Goal: Transaction & Acquisition: Book appointment/travel/reservation

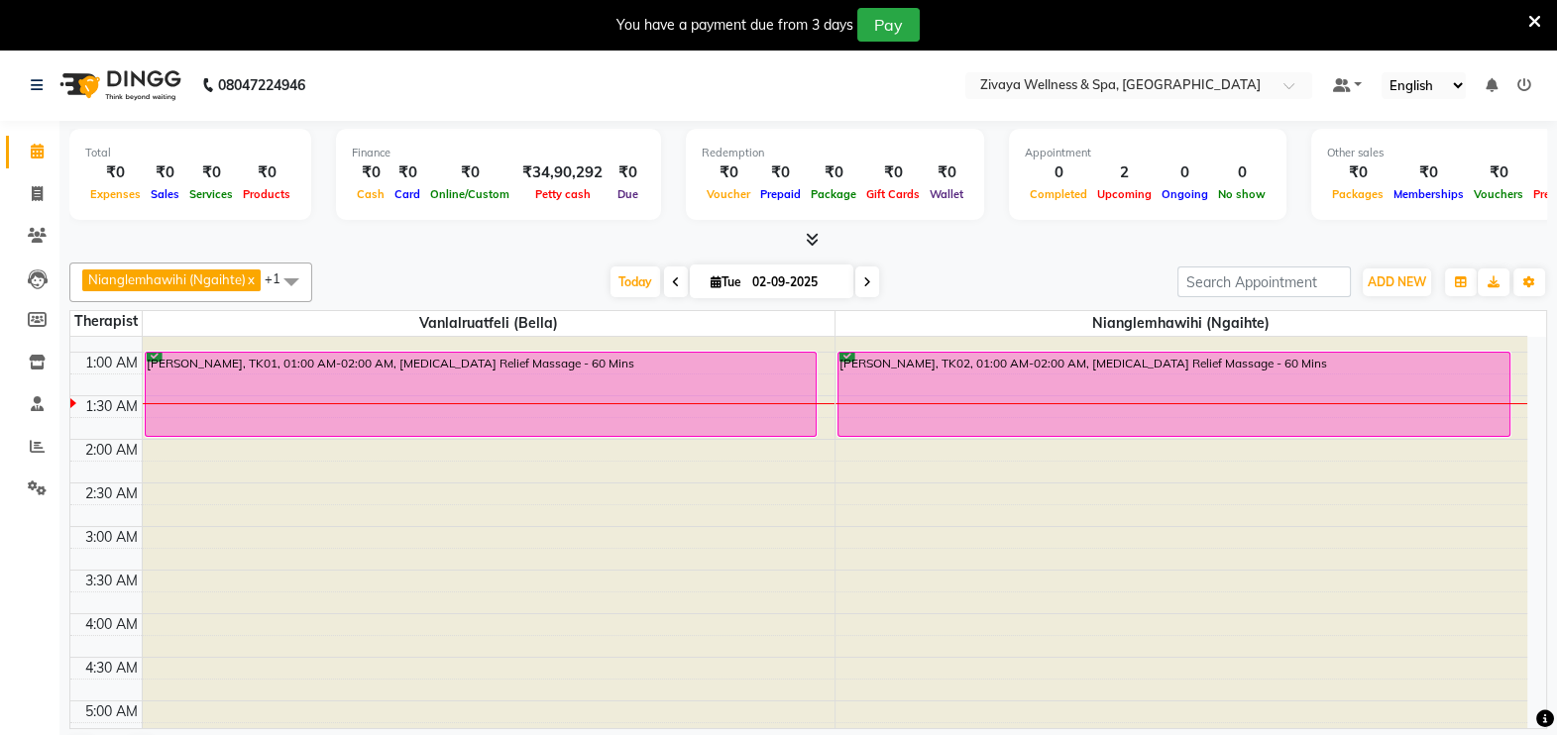
scroll to position [183, 0]
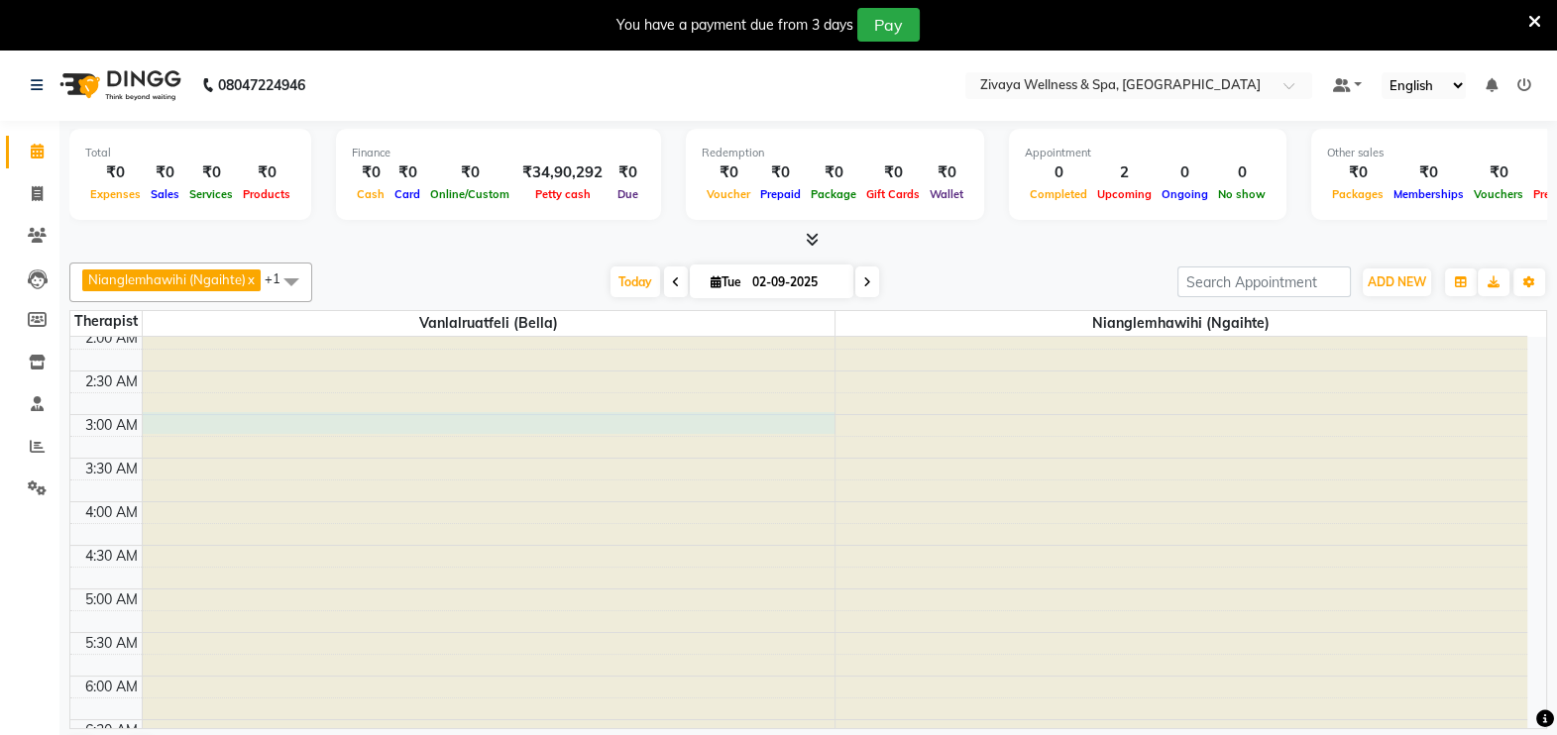
click at [402, 154] on div at bounding box center [489, 154] width 692 height 0
select select "58855"
select select "tentative"
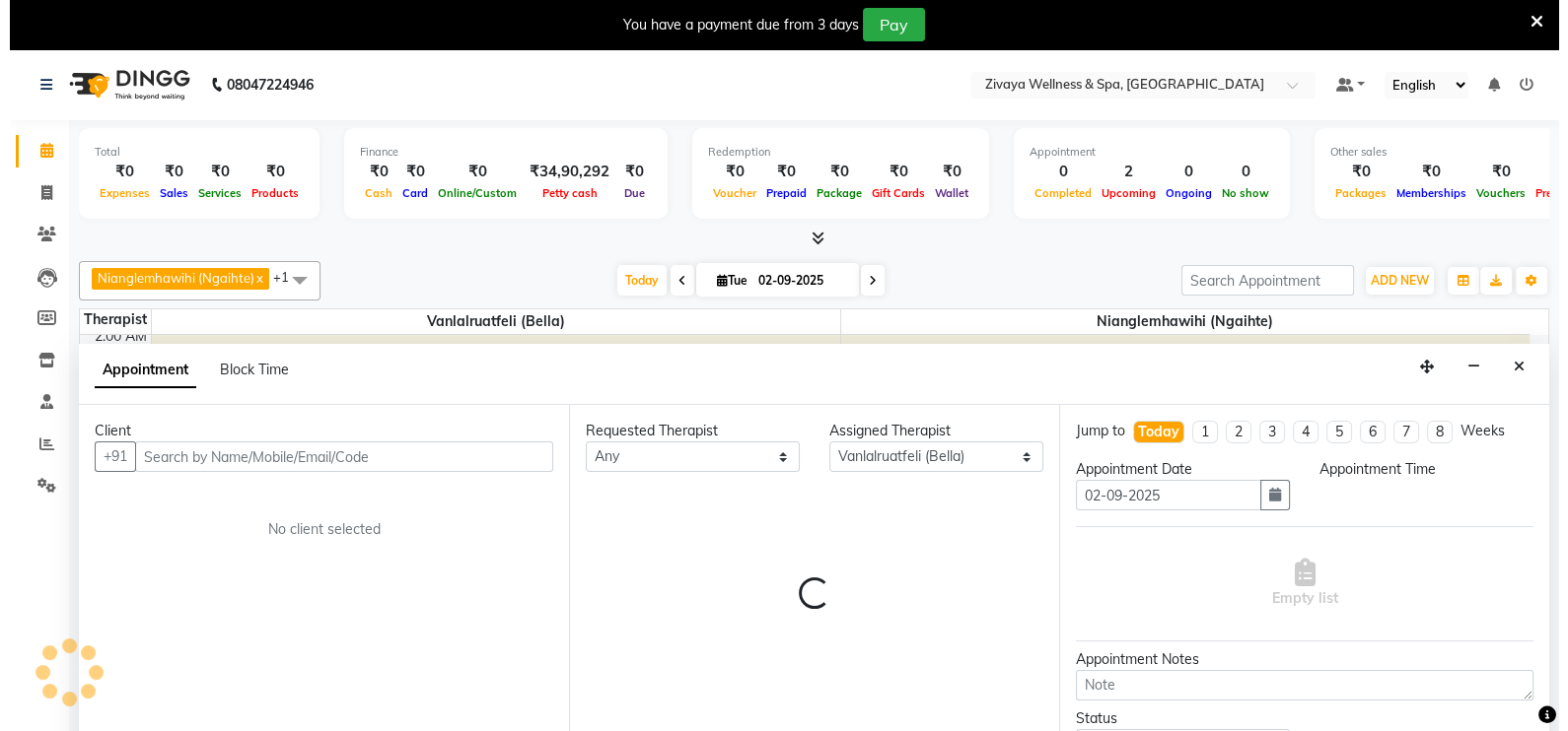
scroll to position [50, 0]
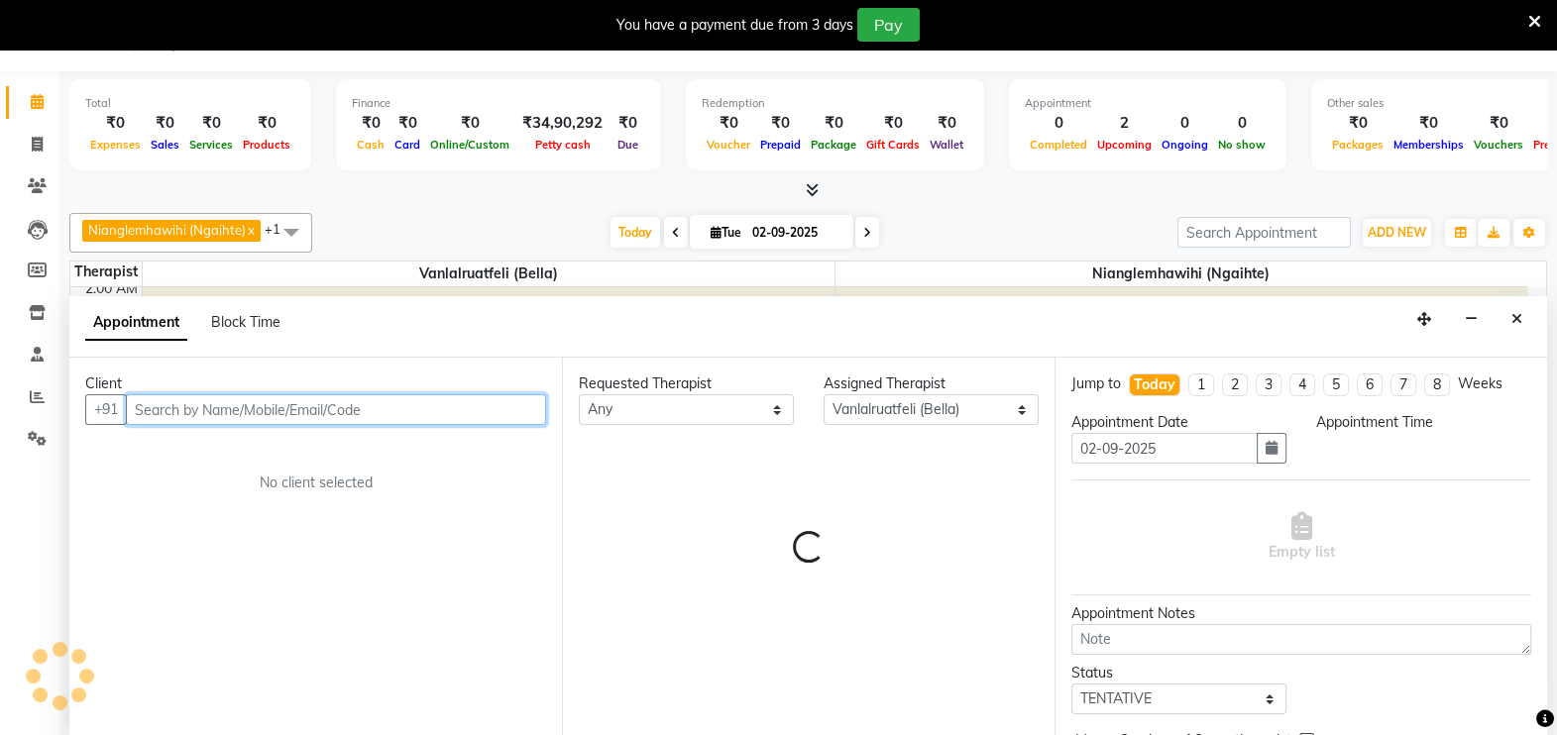
select select "180"
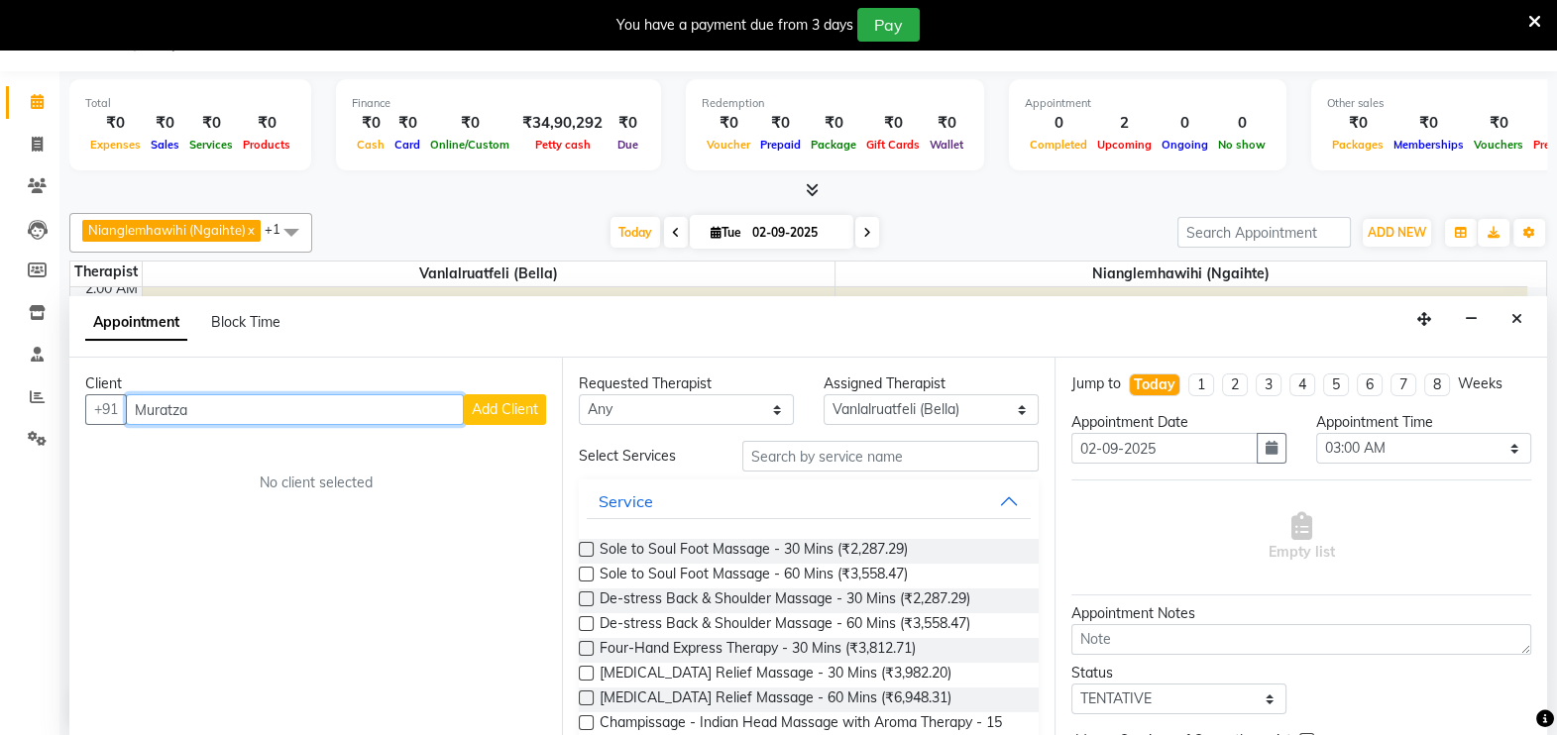
type input "Muratza"
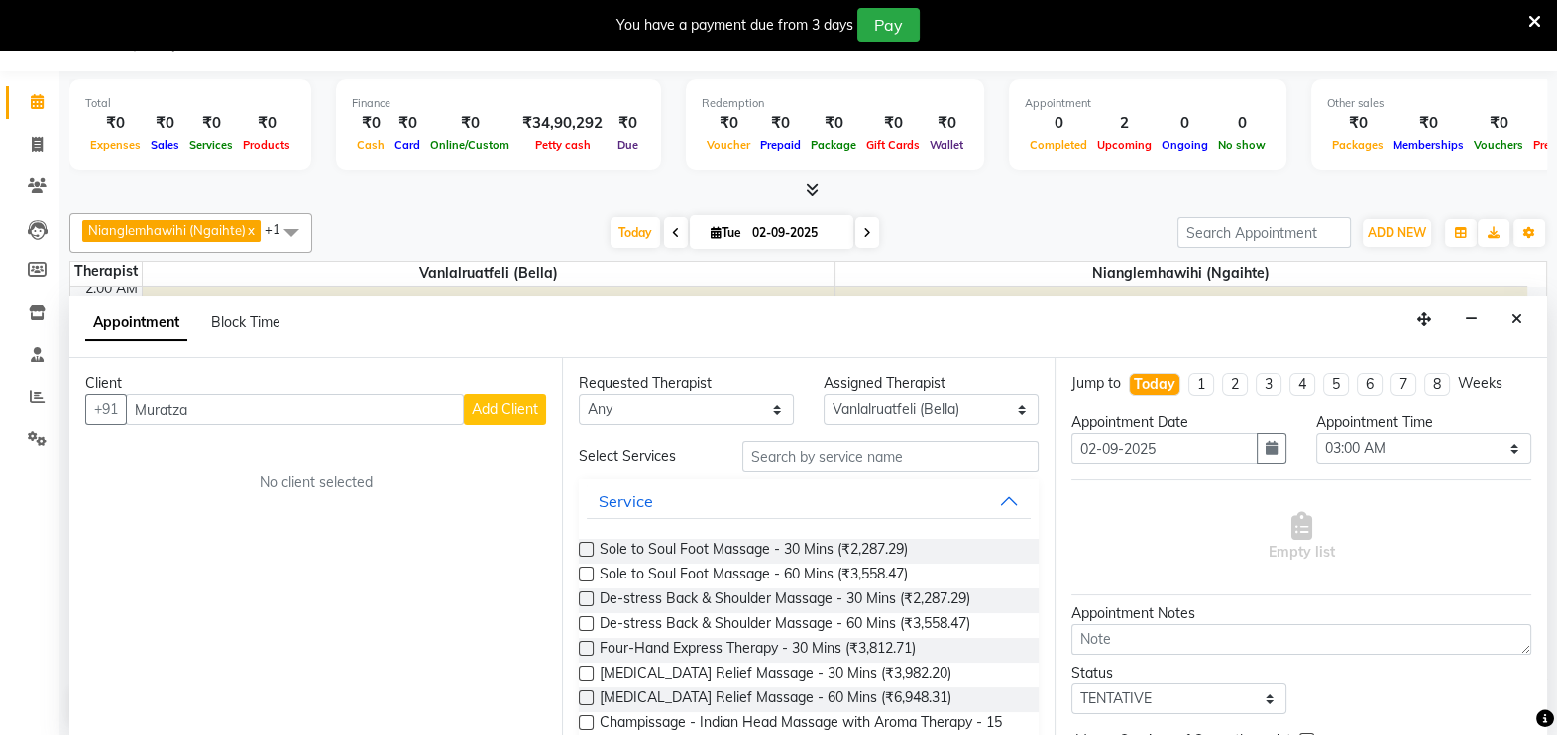
click at [502, 408] on span "Add Client" at bounding box center [505, 409] width 66 height 18
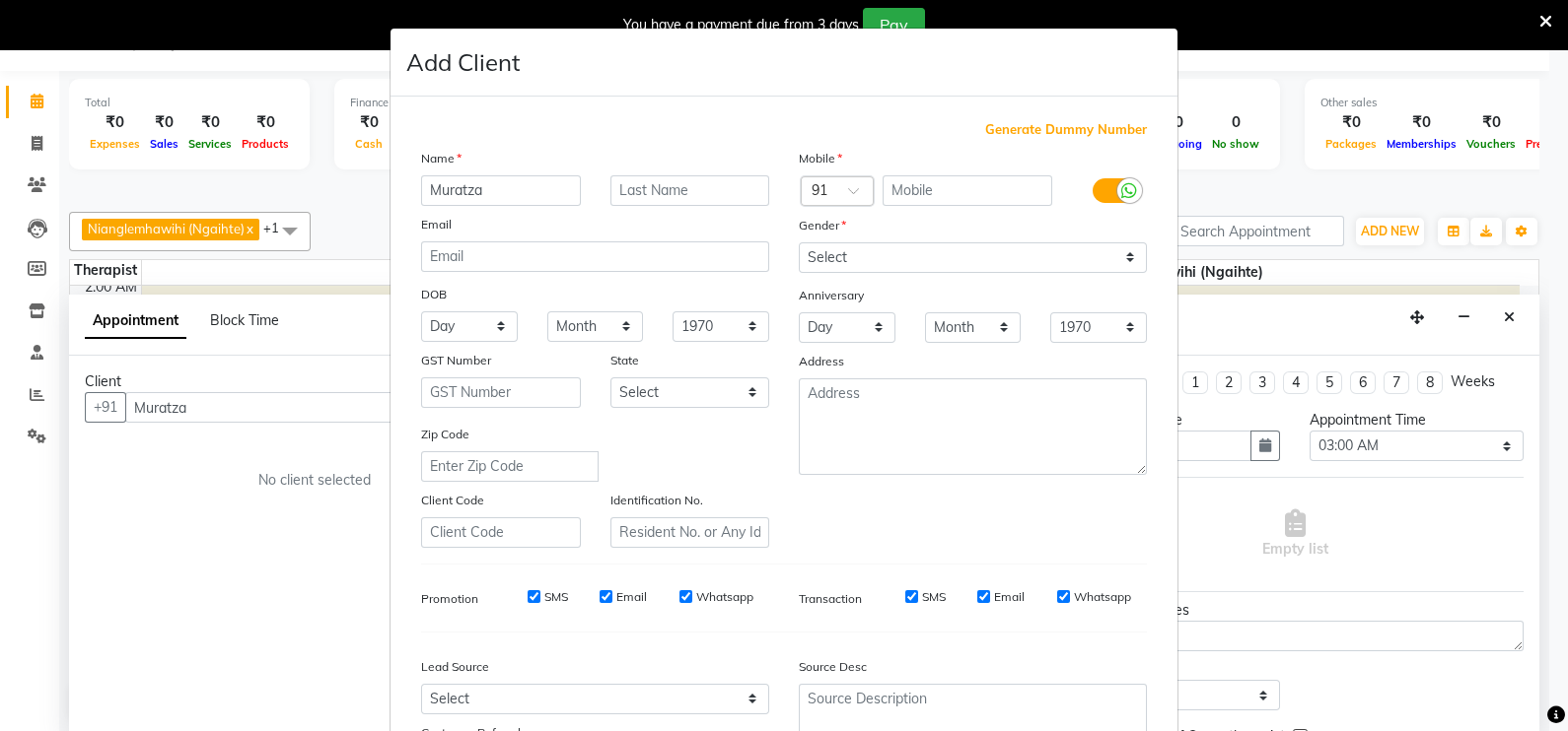
click at [1036, 121] on span "Generate Dummy Number" at bounding box center [1066, 130] width 162 height 20
type input "1311800001649"
checkbox input "false"
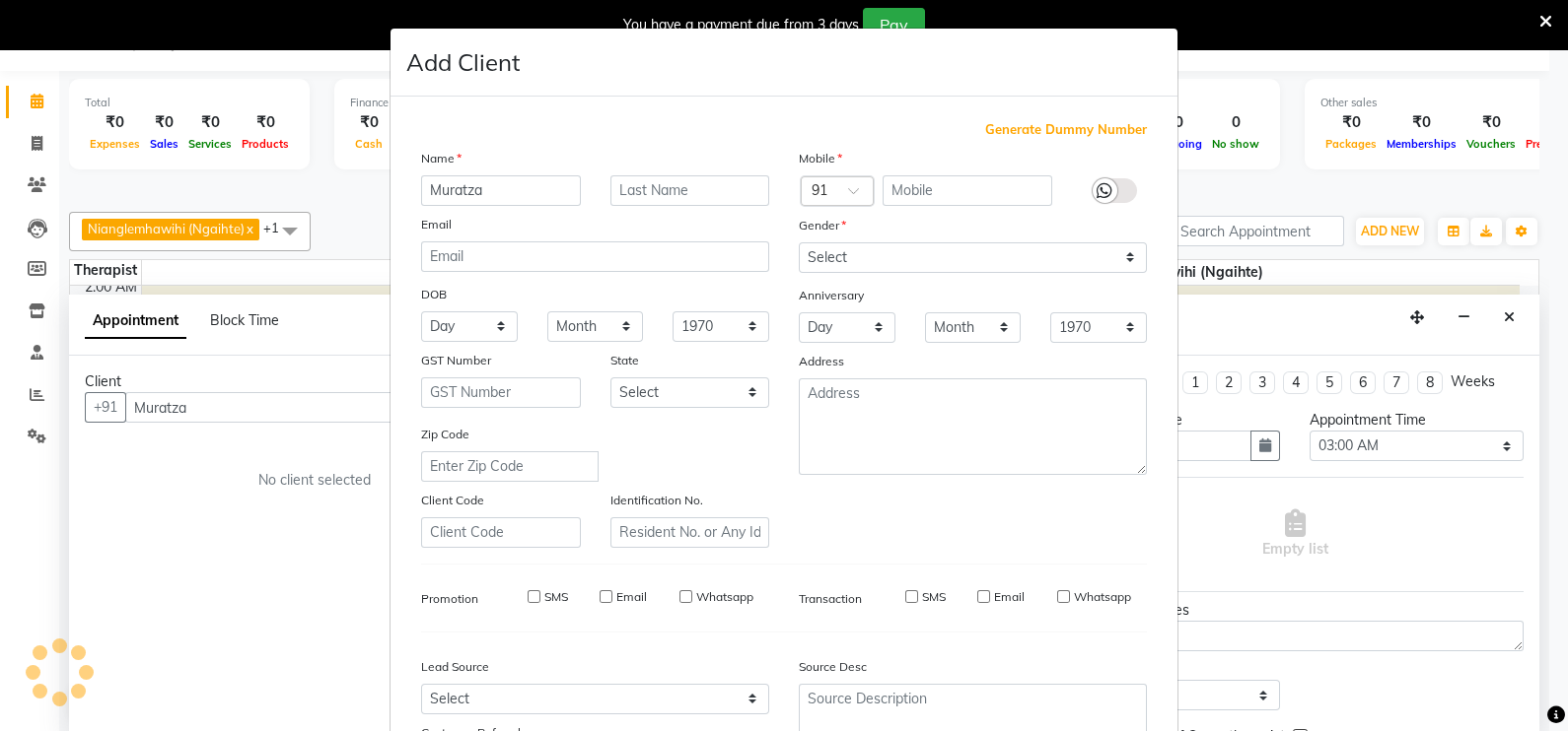
checkbox input "false"
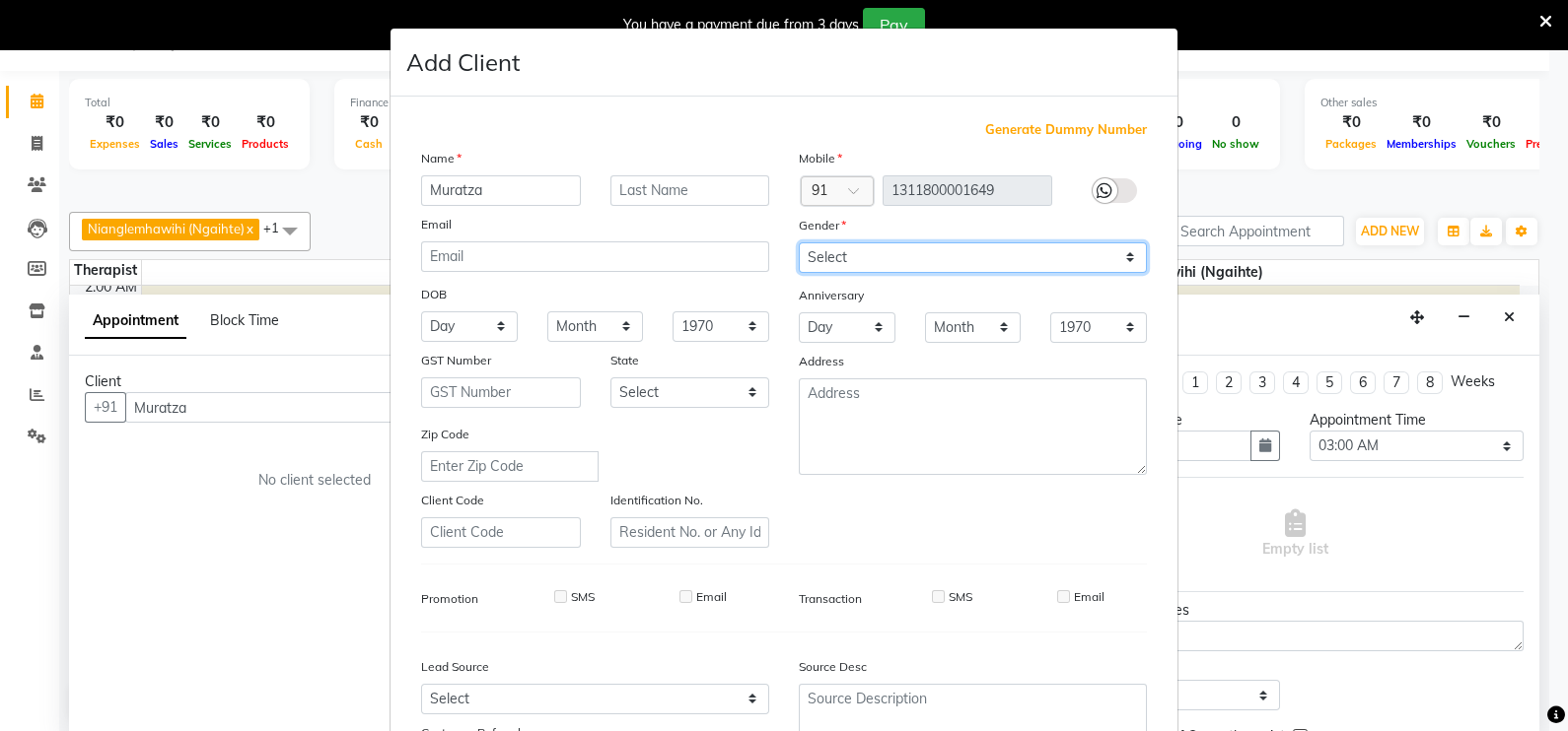
click at [926, 259] on select "Select [DEMOGRAPHIC_DATA] [DEMOGRAPHIC_DATA] Other Prefer Not To Say" at bounding box center [973, 258] width 348 height 31
select select "[DEMOGRAPHIC_DATA]"
click at [799, 244] on select "Select [DEMOGRAPHIC_DATA] [DEMOGRAPHIC_DATA] Other Prefer Not To Say" at bounding box center [973, 258] width 348 height 31
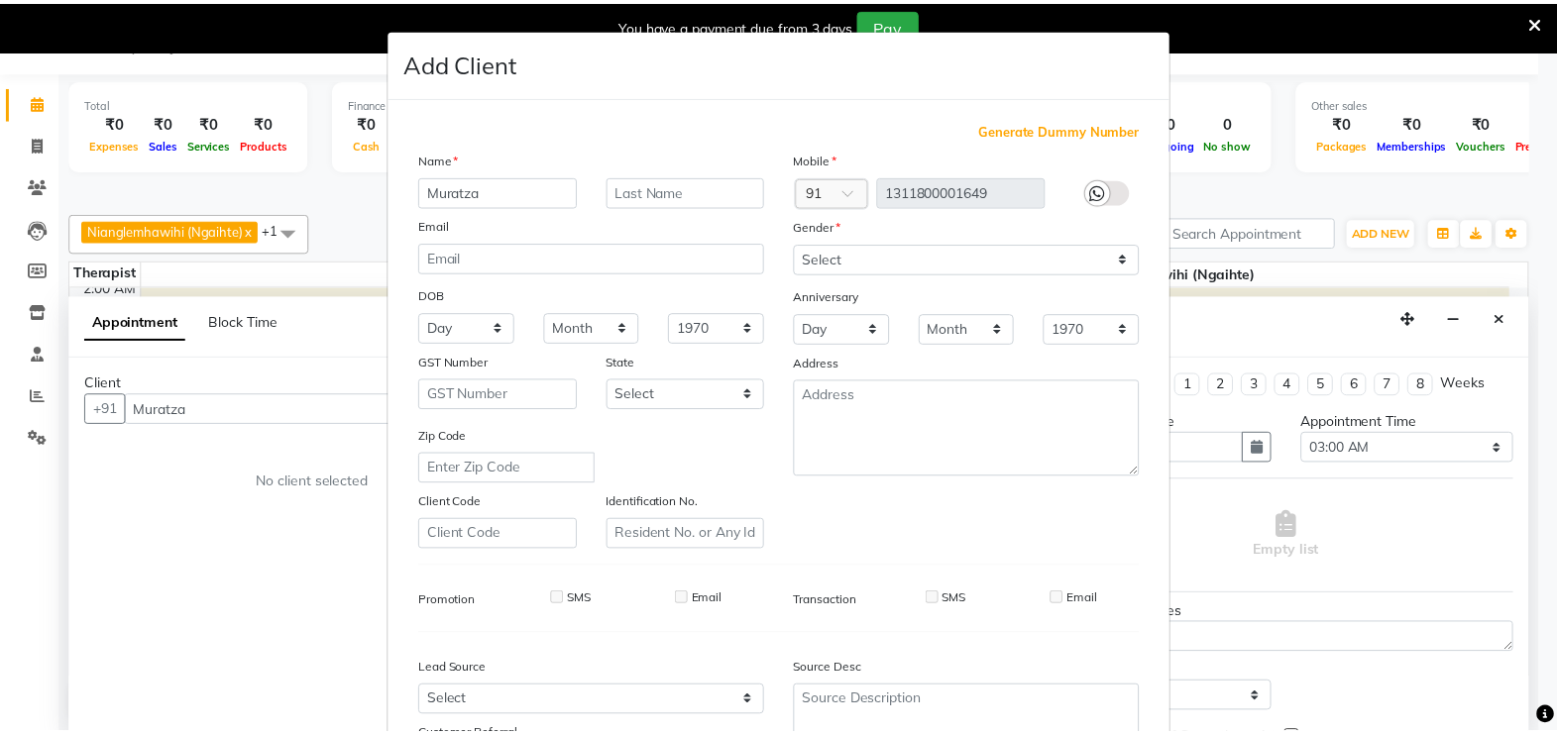
scroll to position [189, 0]
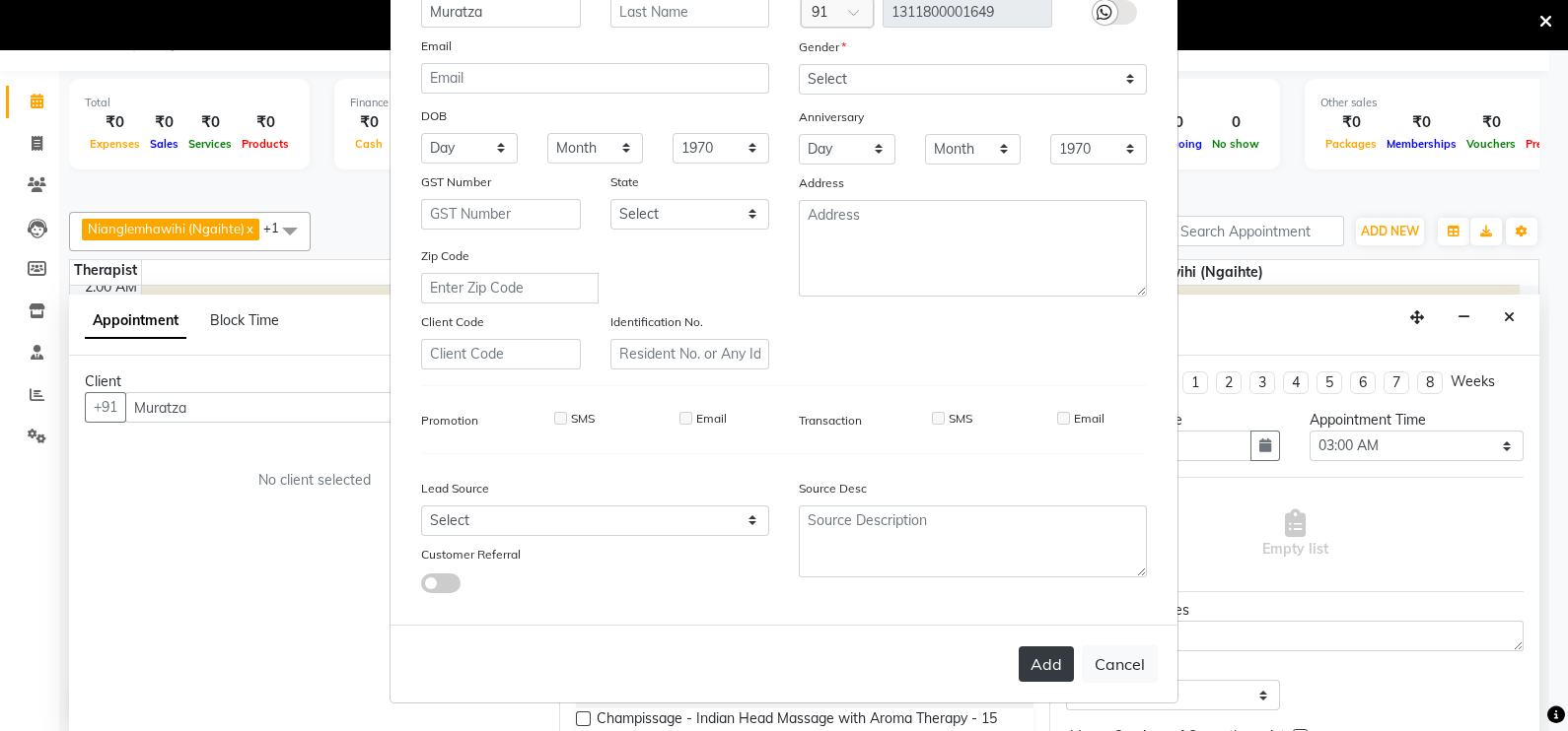
click at [1042, 646] on button "Add" at bounding box center [1046, 664] width 55 height 36
type input "1311800001649"
select select
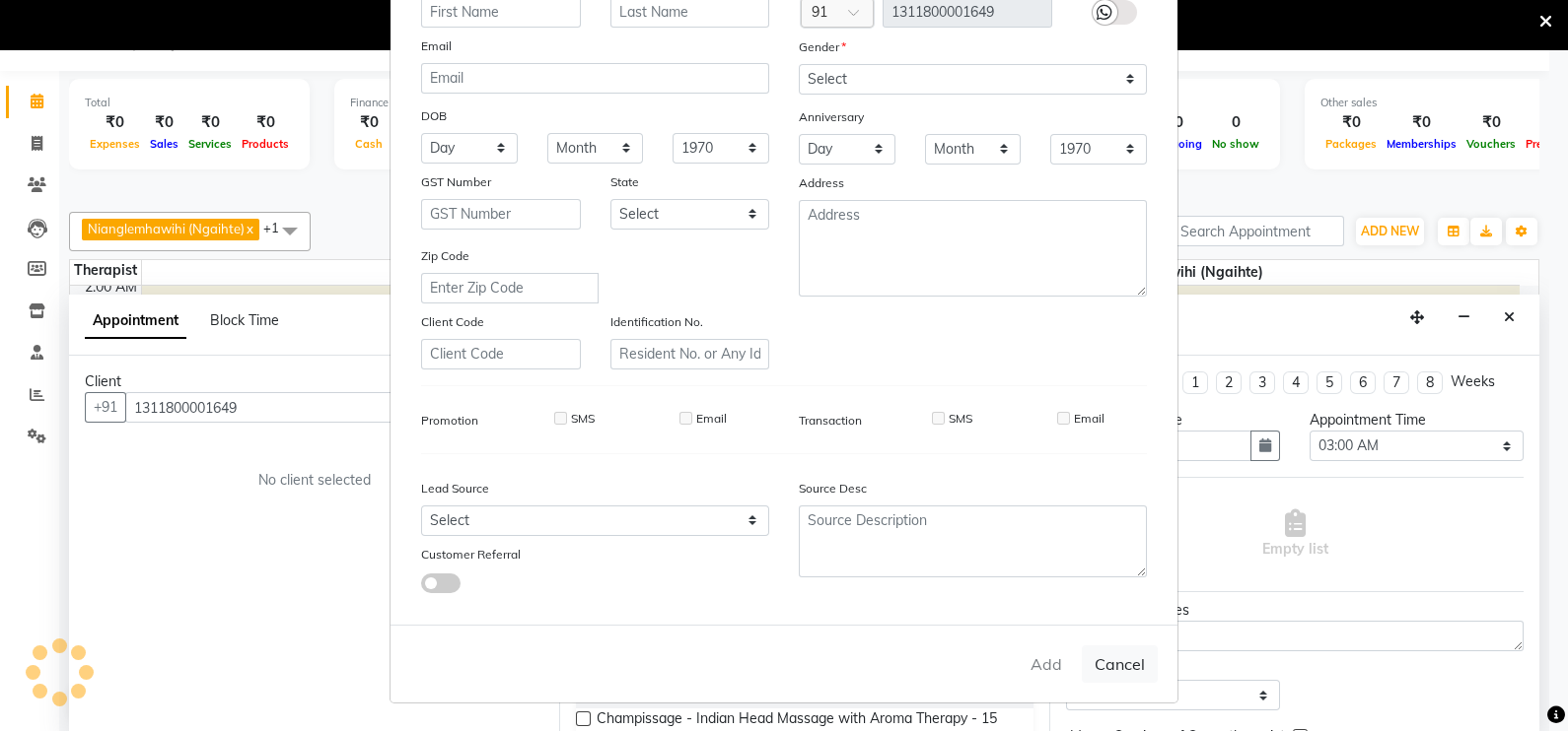
select select
checkbox input "false"
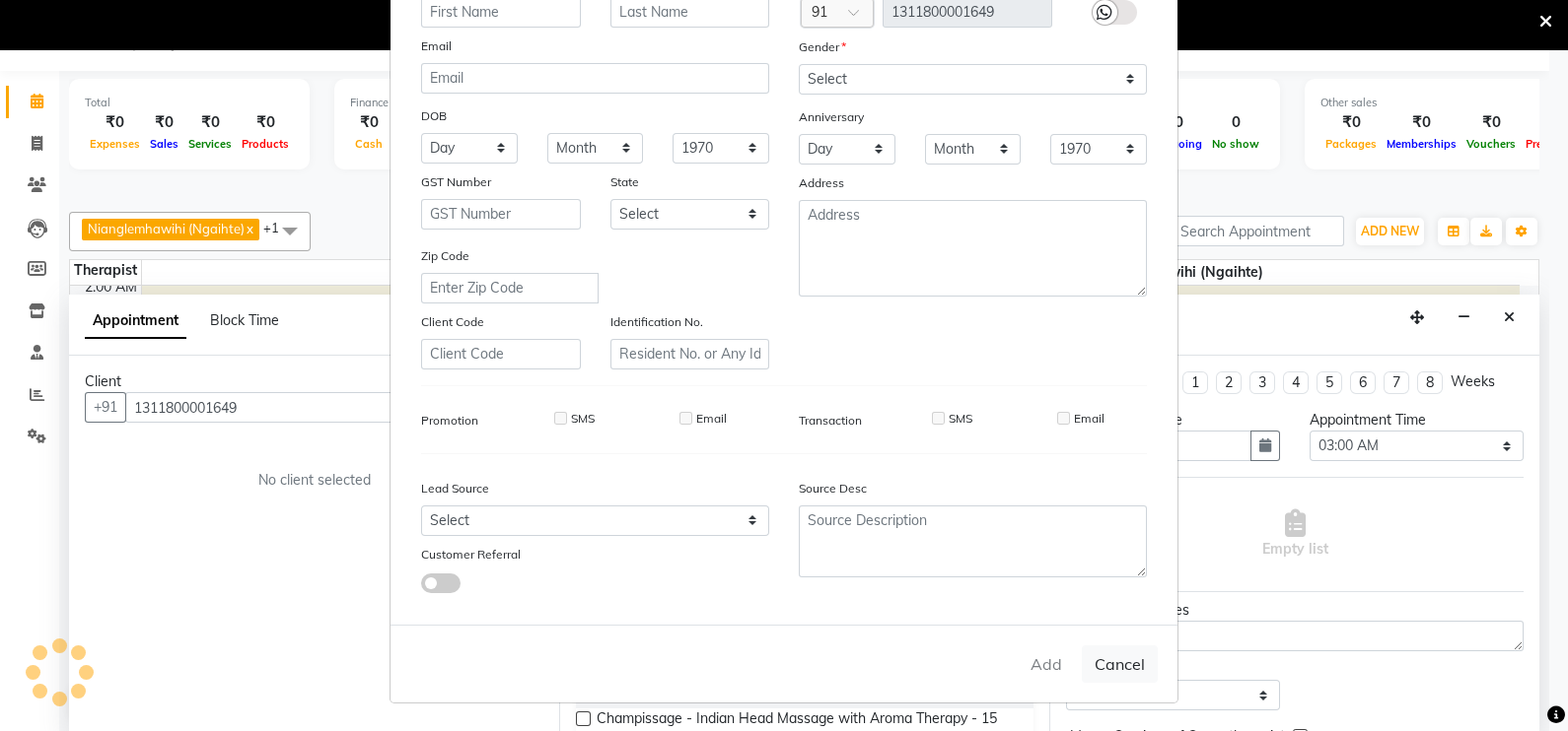
checkbox input "false"
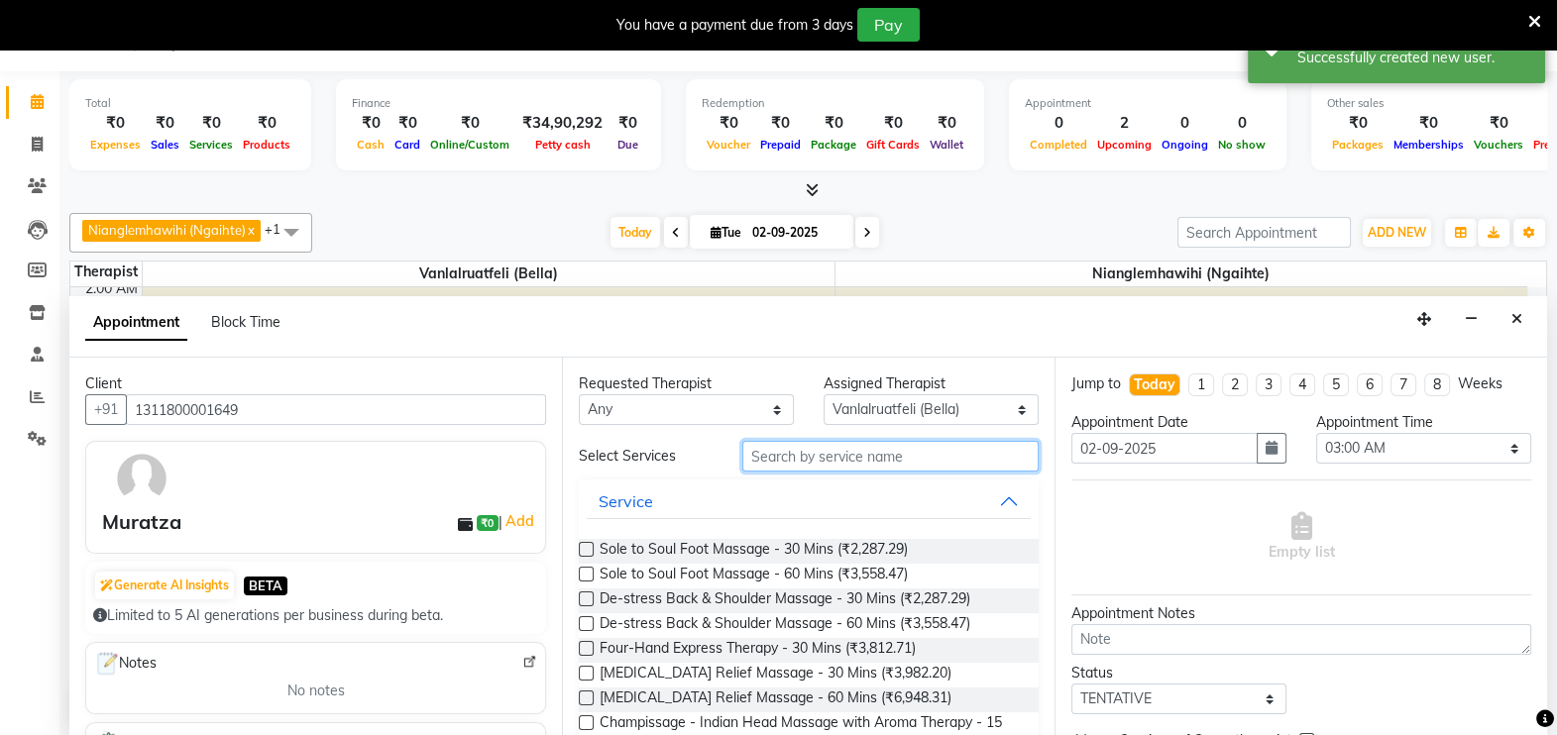
click at [911, 458] on input "text" at bounding box center [890, 456] width 296 height 31
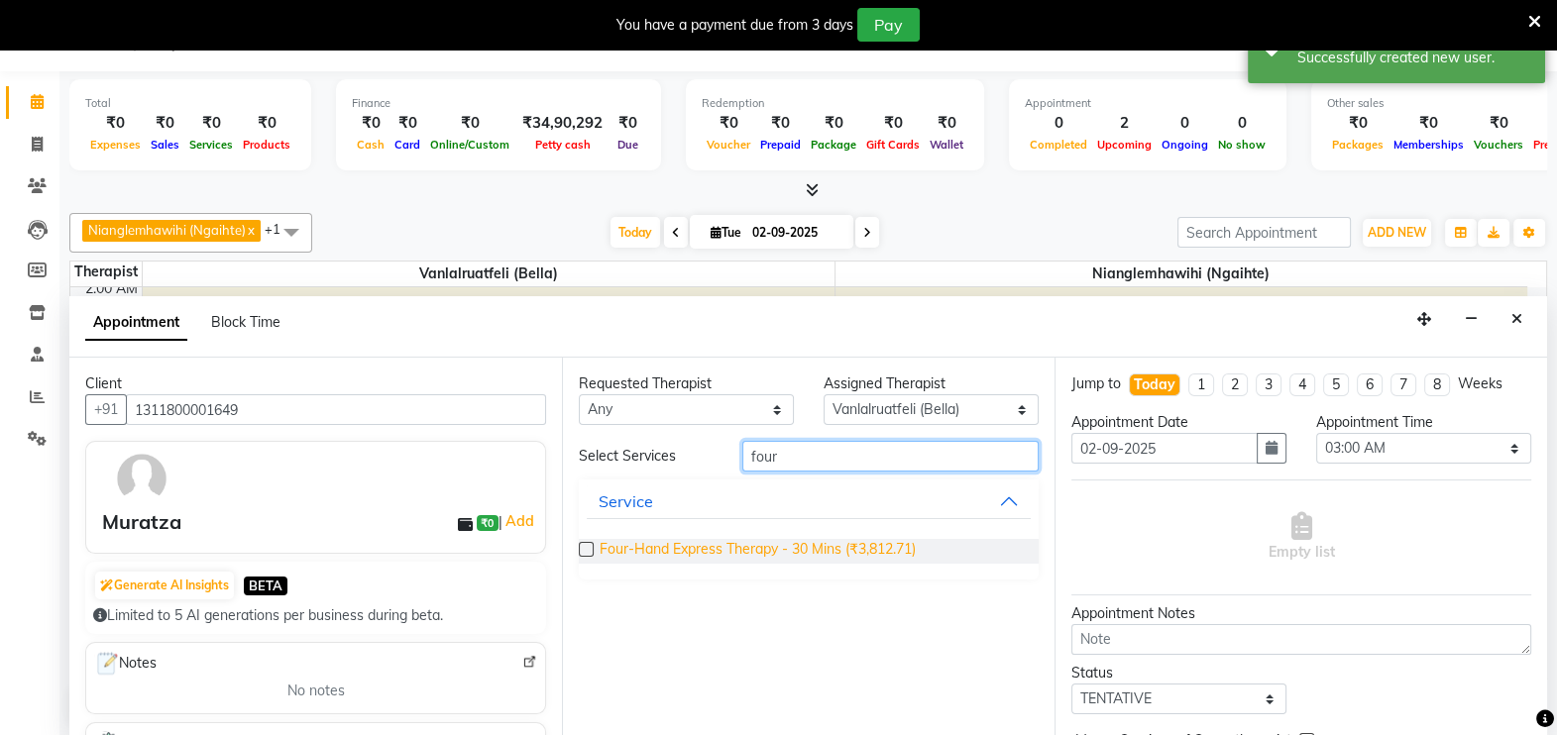
type input "four"
click at [846, 547] on span "Four-Hand Express Therapy - 30 Mins (₹3,812.71)" at bounding box center [758, 551] width 316 height 25
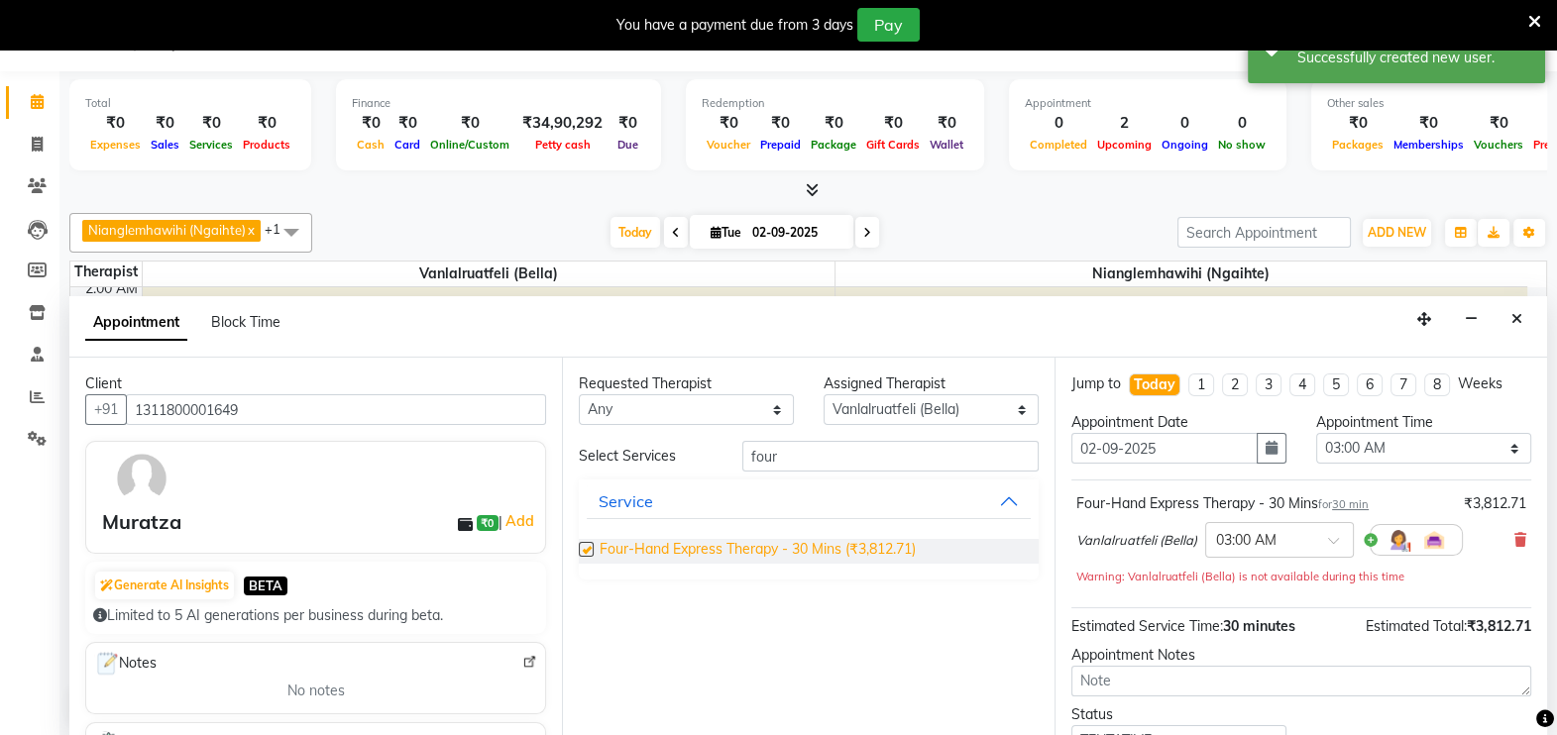
checkbox input "false"
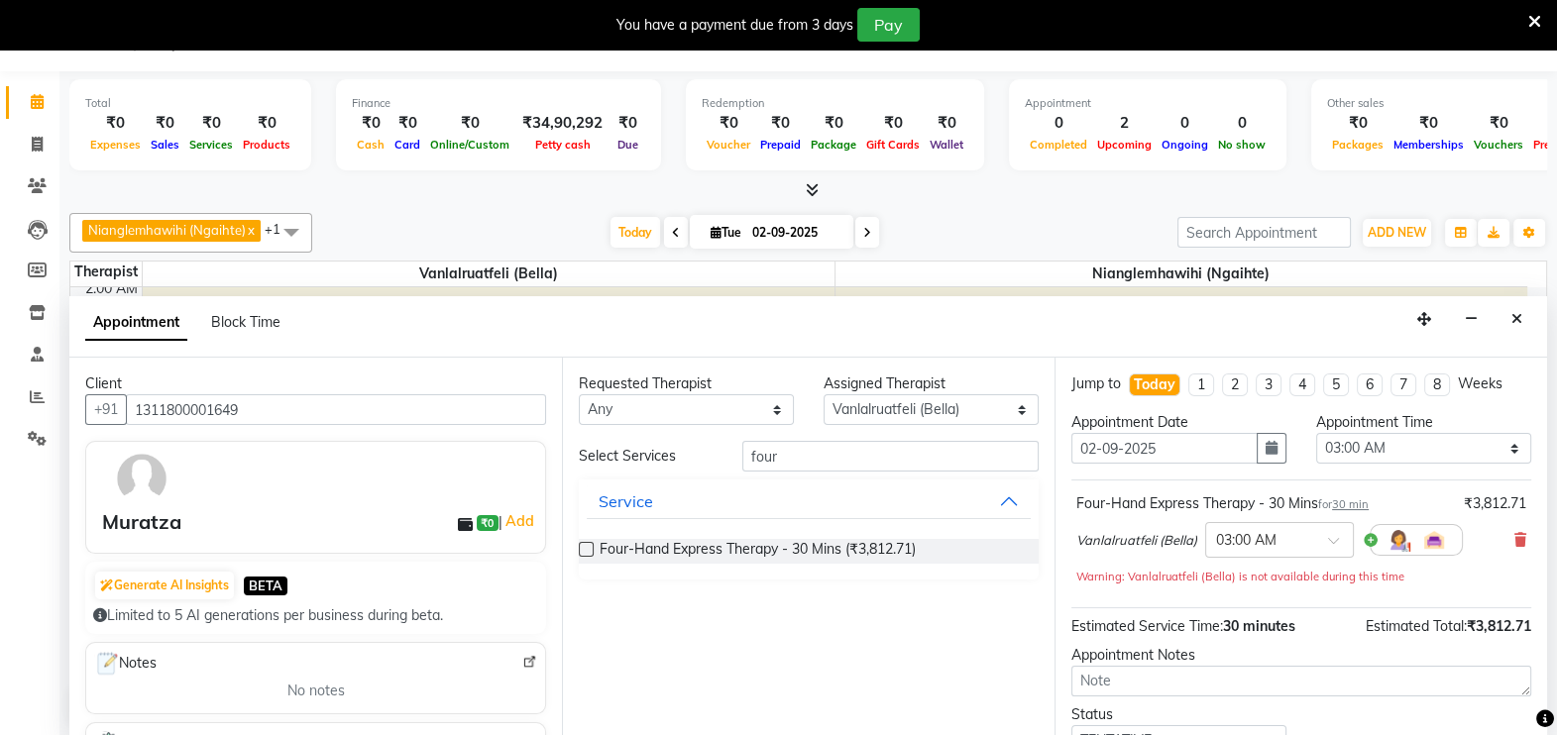
click at [1403, 535] on img at bounding box center [1399, 540] width 24 height 24
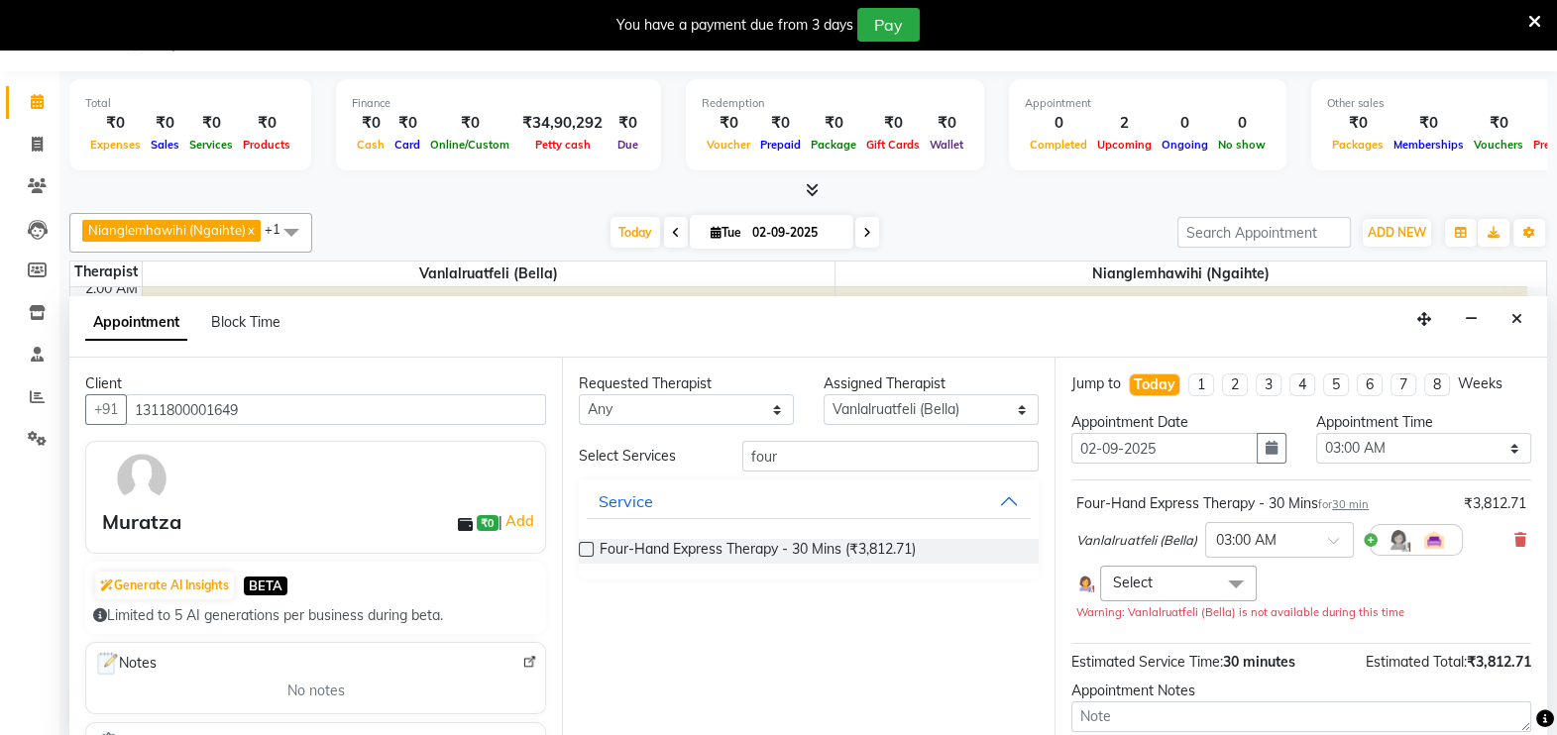
click at [1224, 580] on span at bounding box center [1236, 585] width 40 height 38
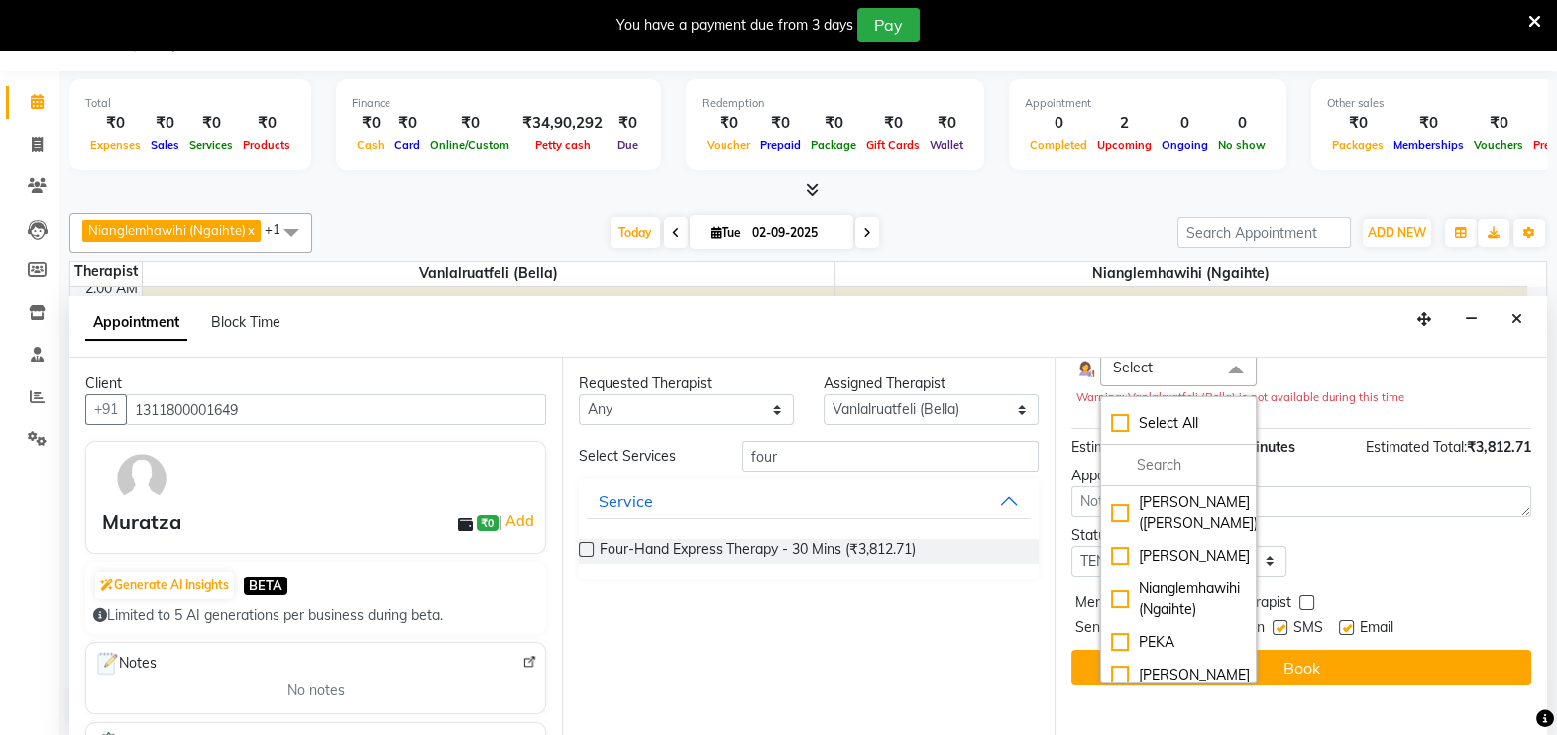
scroll to position [237, 0]
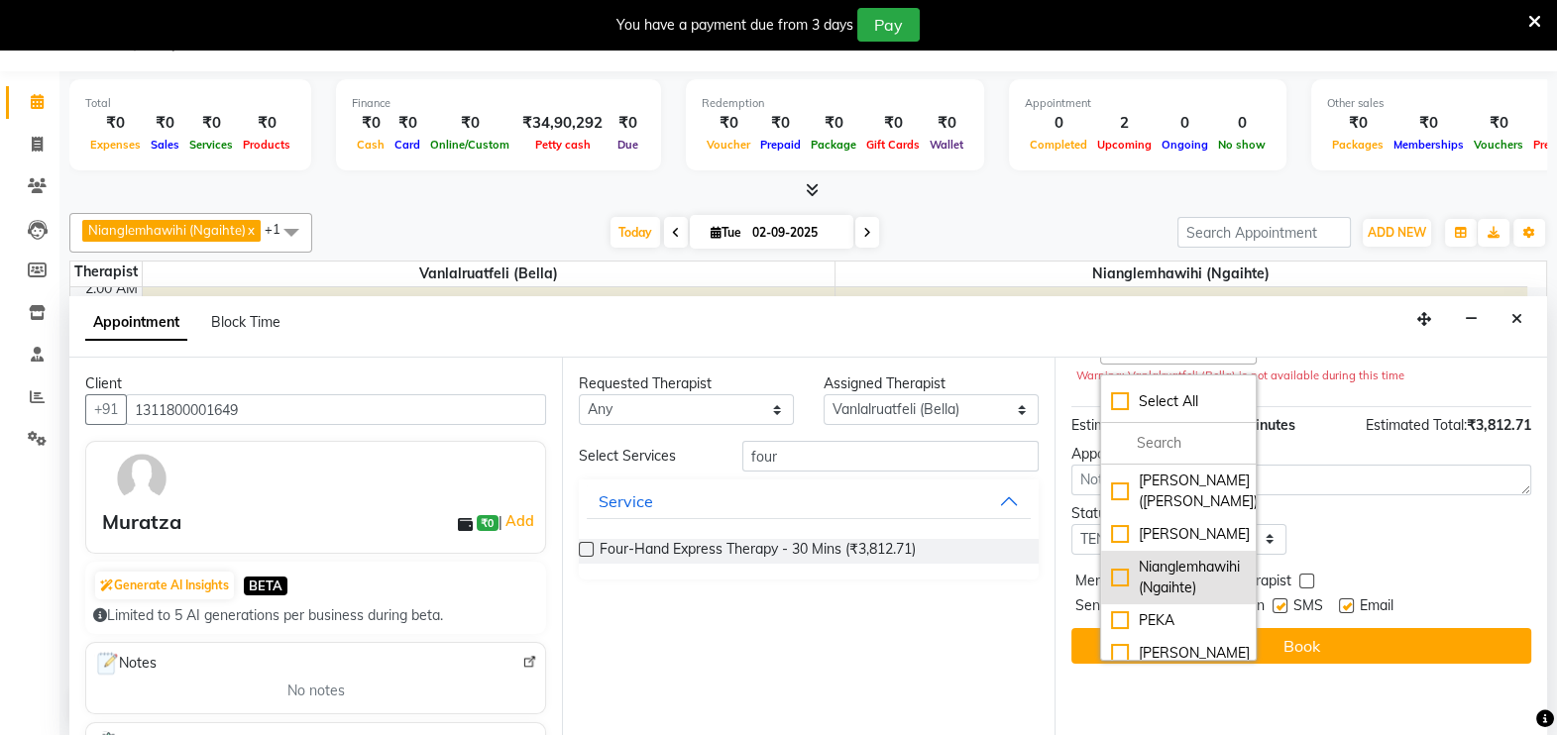
click at [1175, 599] on div "Nianglemhawihi (Ngaihte)" at bounding box center [1178, 578] width 135 height 42
checkbox input "true"
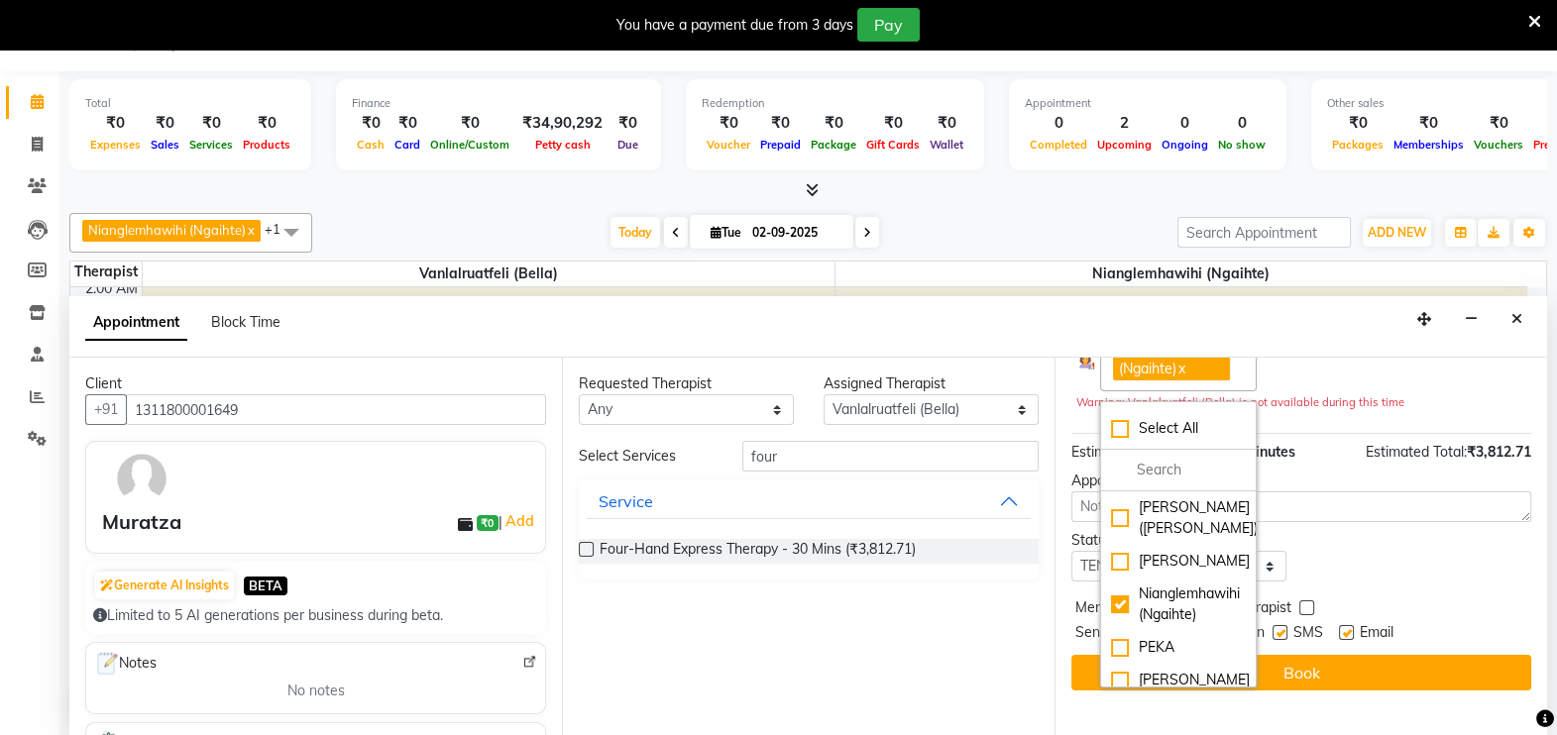
click at [1355, 530] on div "Status Select TENTATIVE CONFIRM CHECK-IN UPCOMING" at bounding box center [1301, 556] width 490 height 52
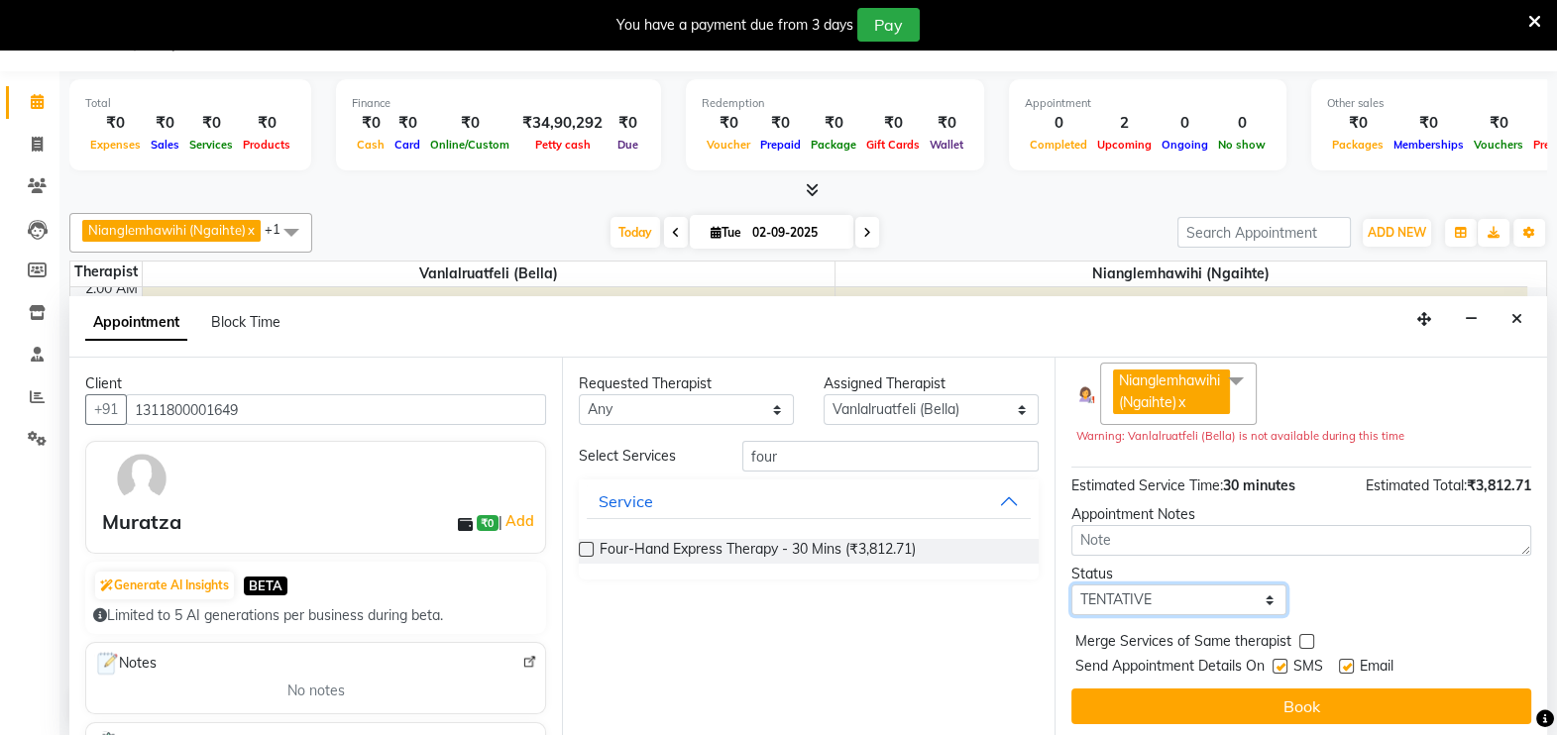
click at [1197, 593] on select "Select TENTATIVE CONFIRM CHECK-IN UPCOMING" at bounding box center [1178, 600] width 215 height 31
select select "confirm booking"
click at [1071, 585] on select "Select TENTATIVE CONFIRM CHECK-IN UPCOMING" at bounding box center [1178, 600] width 215 height 31
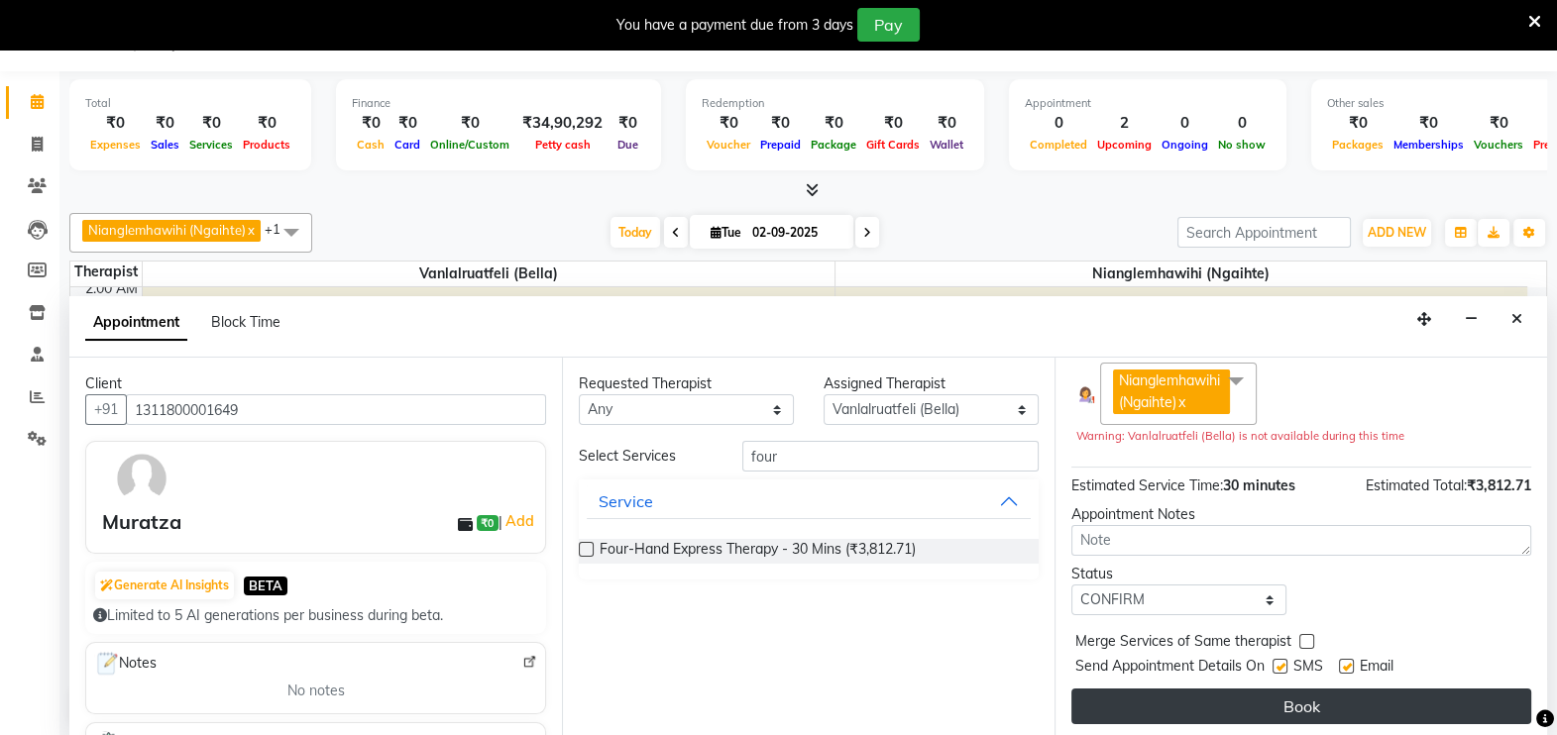
click at [1248, 692] on button "Book" at bounding box center [1301, 707] width 460 height 36
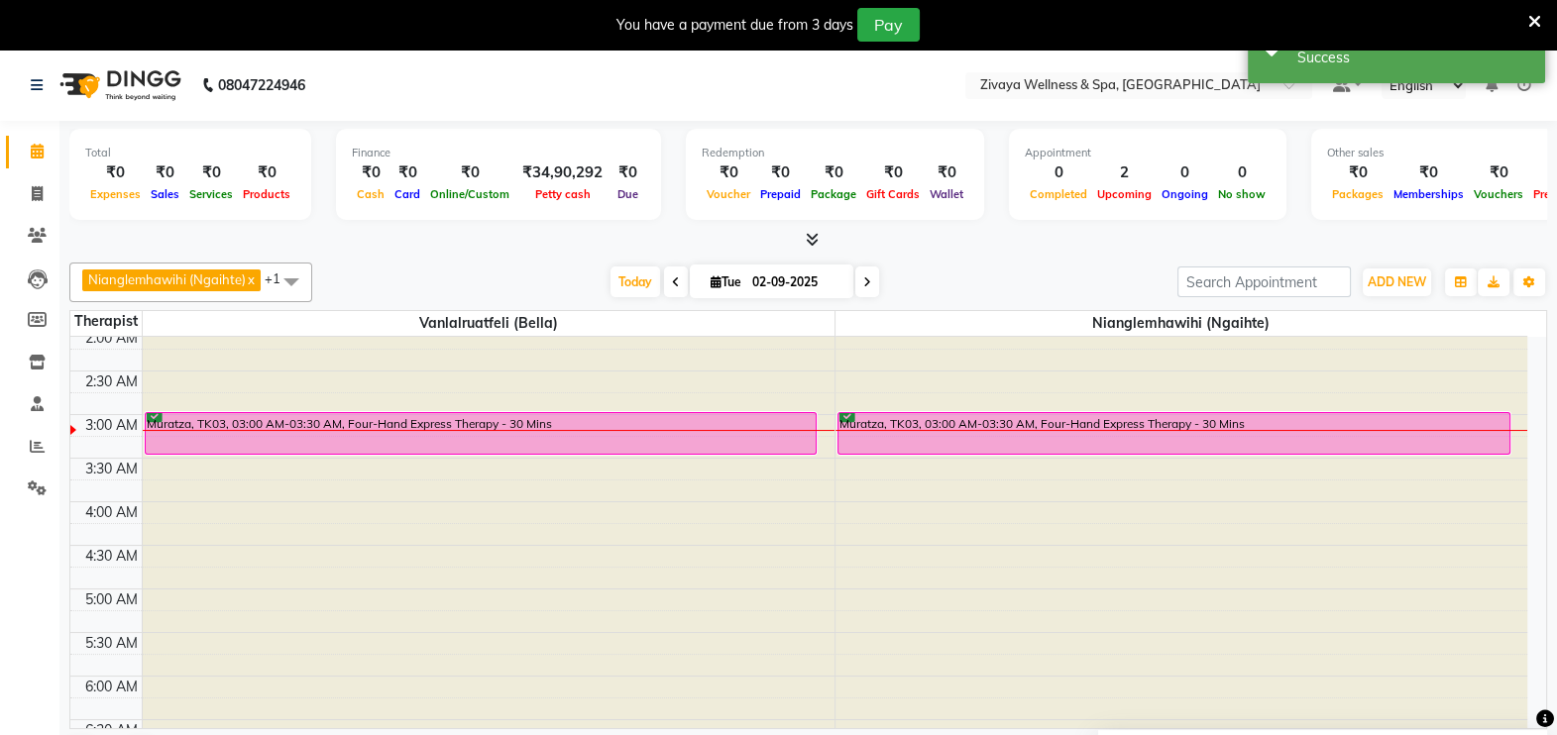
scroll to position [0, 0]
